Goal: Task Accomplishment & Management: Use online tool/utility

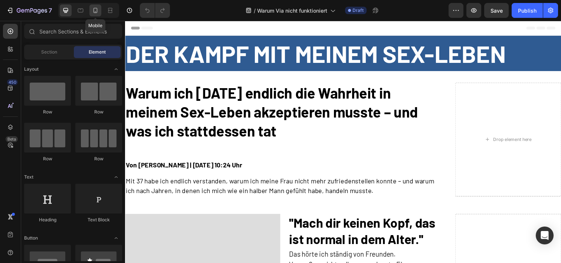
click at [93, 10] on icon at bounding box center [95, 10] width 7 height 7
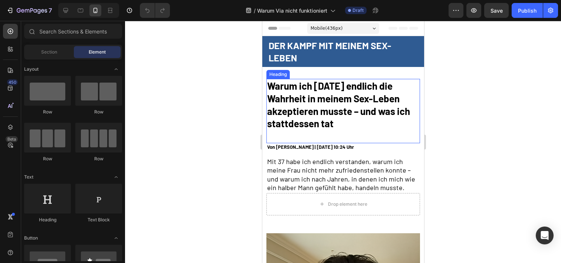
click at [333, 92] on h2 "Warum ich [DATE] endlich die Wahrheit in meinem Sex-Leben akzeptieren musste – …" at bounding box center [343, 111] width 154 height 64
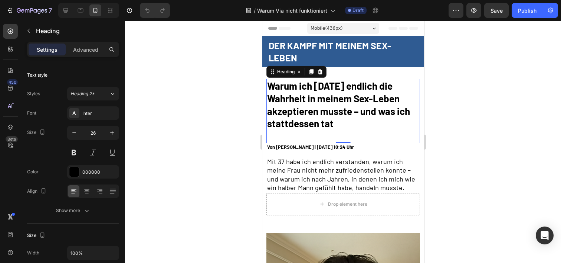
click at [333, 92] on h2 "Warum ich [DATE] endlich die Wahrheit in meinem Sex-Leben akzeptieren musste – …" at bounding box center [343, 111] width 154 height 64
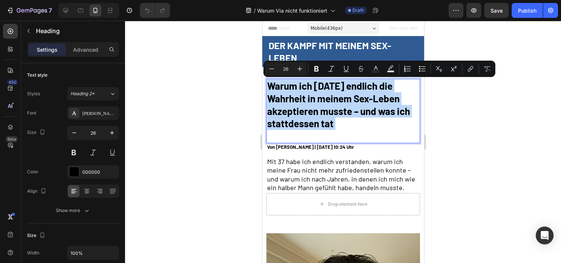
type input "11"
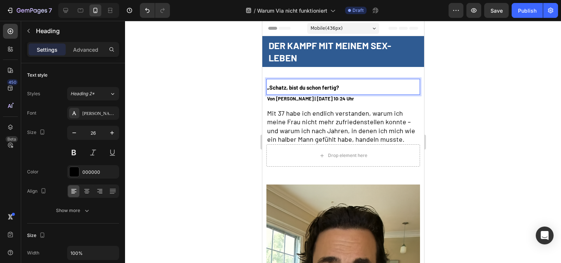
click at [333, 91] on p "„Schatz, bist du schon fertig?" at bounding box center [343, 86] width 152 height 14
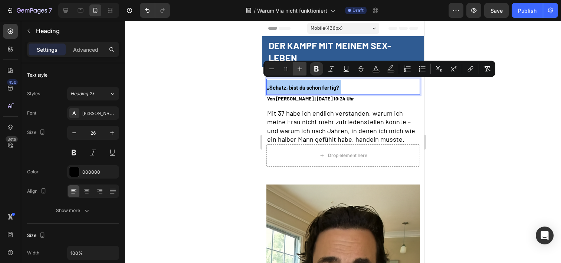
click at [302, 68] on icon "Editor contextual toolbar" at bounding box center [299, 68] width 7 height 7
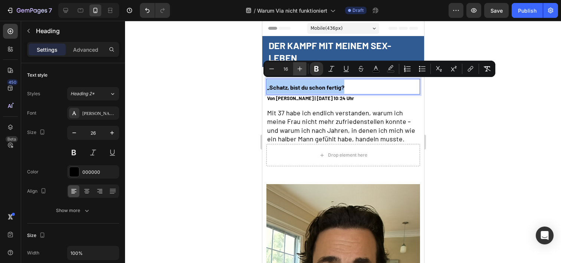
click at [302, 68] on icon "Editor contextual toolbar" at bounding box center [299, 68] width 7 height 7
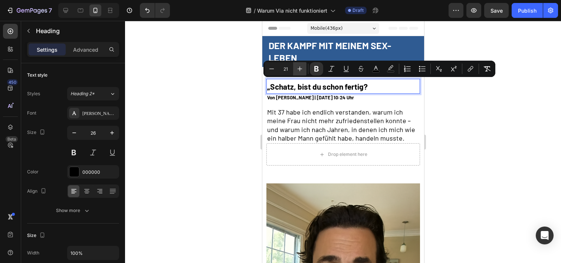
click at [302, 68] on icon "Editor contextual toolbar" at bounding box center [299, 68] width 7 height 7
type input "24"
click at [391, 90] on p "„Schatz, bist du schon fertig?" at bounding box center [343, 85] width 152 height 13
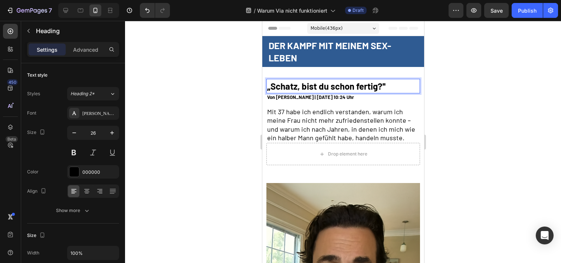
click at [347, 84] on strong "„Schatz, bist du schon fertig?''" at bounding box center [326, 86] width 118 height 11
click at [369, 84] on strong "„Schatz, bist du schon fertig?''" at bounding box center [326, 86] width 118 height 11
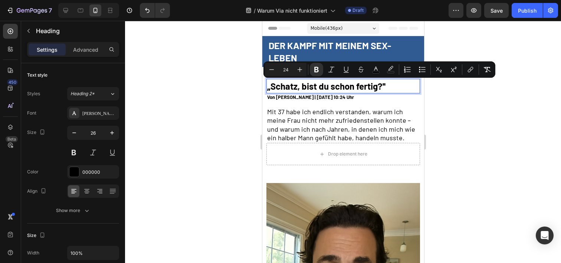
click at [386, 87] on p "„Schatz, bist du schon fertig?''" at bounding box center [343, 85] width 152 height 13
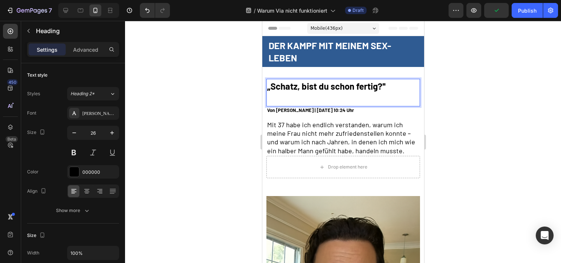
click at [384, 121] on h2 "Mit 37 habe ich endlich verstanden, warum ich meine Frau nicht mehr zufriedenst…" at bounding box center [343, 138] width 154 height 36
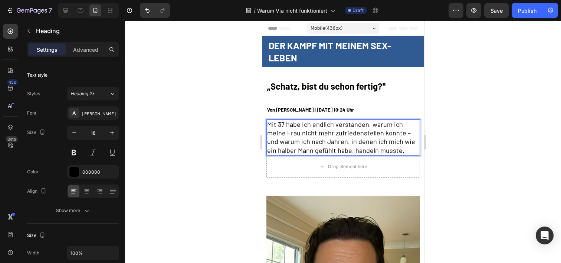
click at [352, 144] on h2 "Mit 37 habe ich endlich verstanden, warum ich meine Frau nicht mehr zufriedenst…" at bounding box center [343, 137] width 154 height 36
click at [352, 144] on p "Mit 37 habe ich endlich verstanden, warum ich meine Frau nicht mehr zufriedenst…" at bounding box center [343, 137] width 152 height 35
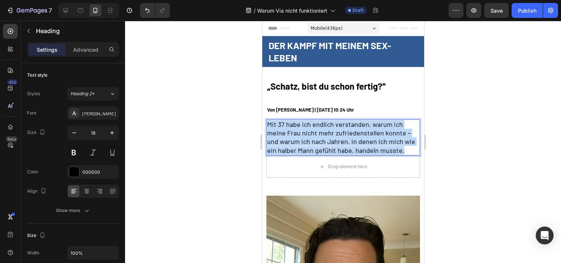
click at [352, 144] on p "Mit 37 habe ich endlich verstanden, warum ich meine Frau nicht mehr zufriedenst…" at bounding box center [343, 137] width 152 height 35
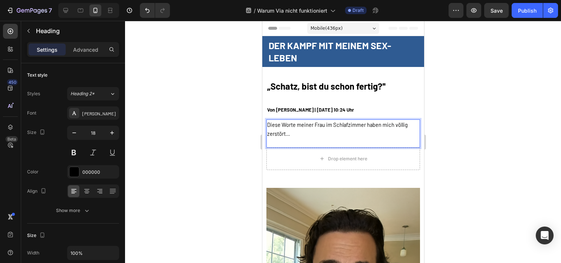
click at [349, 140] on p "Diese Worte meiner Frau im Schlafzimmer haben mich völlig zerstört…" at bounding box center [343, 133] width 152 height 27
click at [347, 130] on p "Diese Worte meiner Frau im Schlafzimmer haben mich völlig zerstört…" at bounding box center [343, 133] width 152 height 27
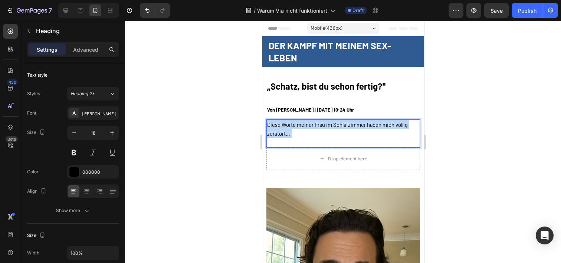
click at [347, 130] on p "Diese Worte meiner Frau im Schlafzimmer haben mich völlig zerstört…" at bounding box center [343, 133] width 152 height 27
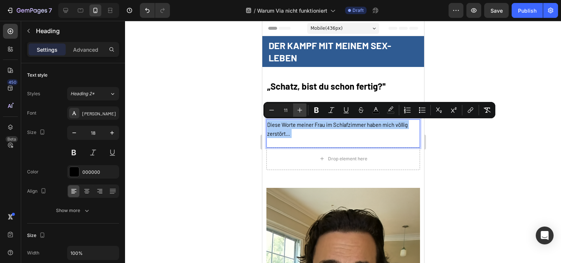
click at [297, 110] on icon "Editor contextual toolbar" at bounding box center [299, 109] width 7 height 7
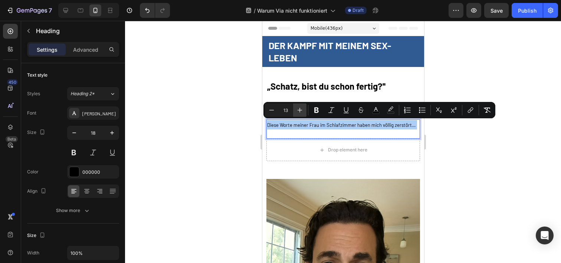
click at [297, 110] on icon "Editor contextual toolbar" at bounding box center [299, 109] width 7 height 7
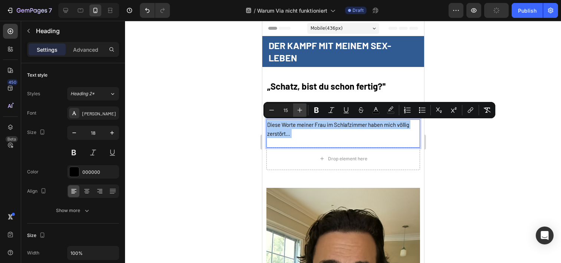
click at [297, 110] on icon "Editor contextual toolbar" at bounding box center [299, 109] width 7 height 7
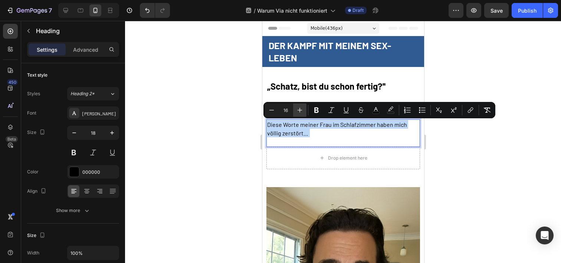
type input "17"
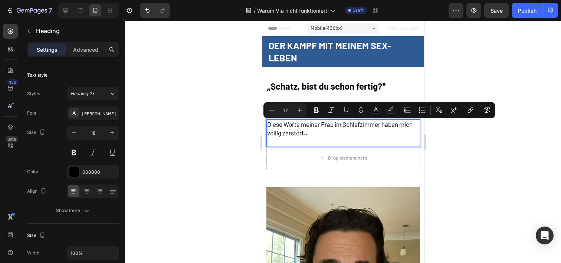
click at [295, 139] on p "Diese Worte meiner Frau im Schlafzimmer haben mich völlig zerstört…" at bounding box center [343, 133] width 152 height 26
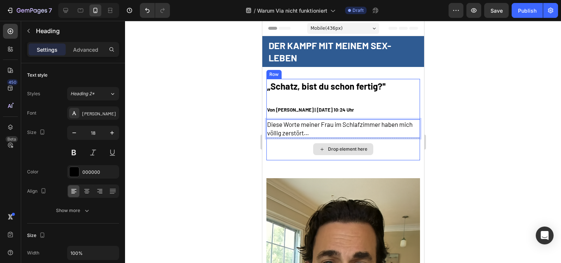
click at [299, 159] on div "Drop element here" at bounding box center [343, 149] width 154 height 22
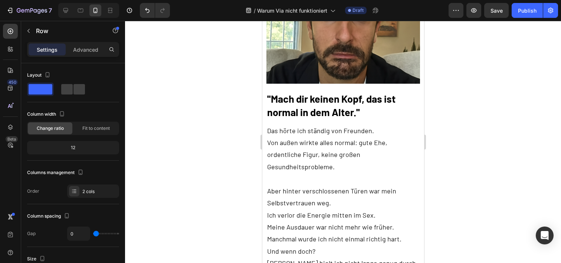
scroll to position [254, 0]
